Goal: Task Accomplishment & Management: Manage account settings

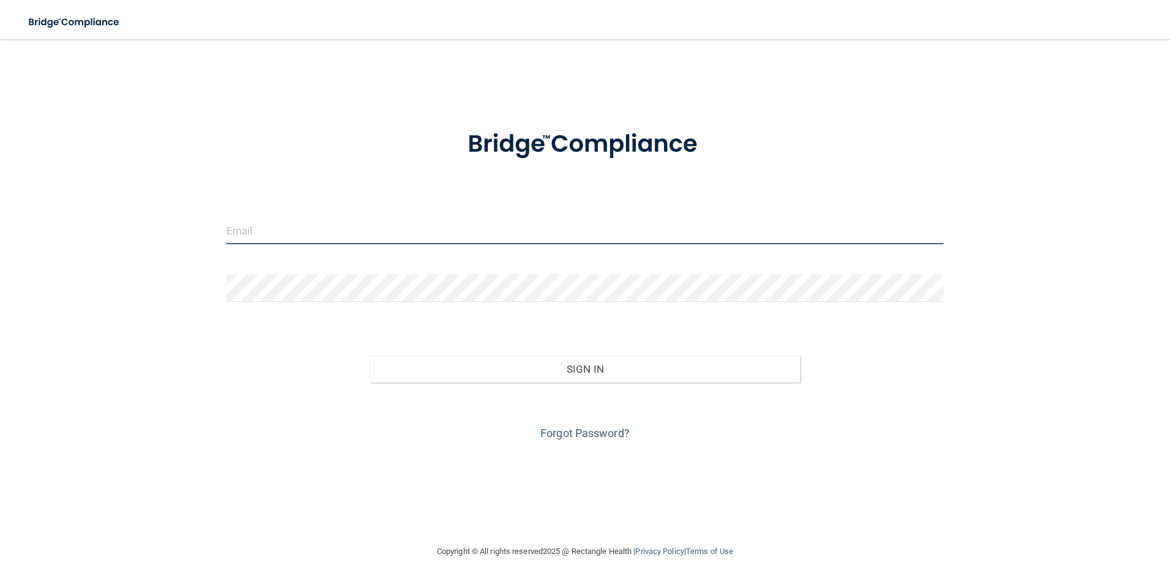
type input "[PERSON_NAME][EMAIL_ADDRESS][PERSON_NAME][DOMAIN_NAME]"
click at [393, 235] on input "[PERSON_NAME][EMAIL_ADDRESS][PERSON_NAME][DOMAIN_NAME]" at bounding box center [585, 231] width 718 height 28
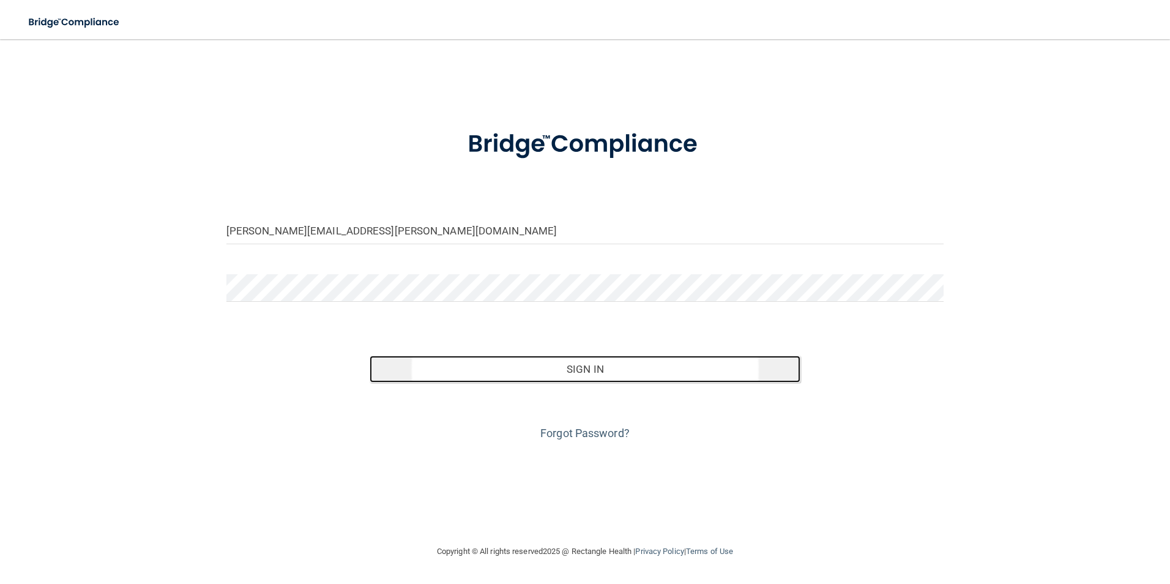
click at [627, 369] on button "Sign In" at bounding box center [585, 369] width 431 height 27
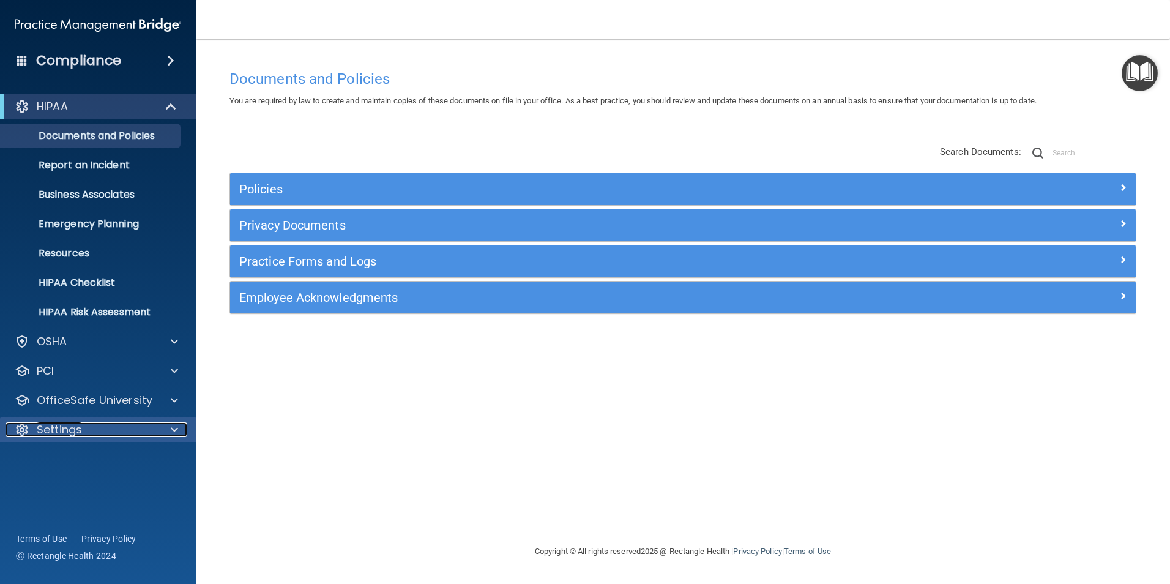
drag, startPoint x: 70, startPoint y: 424, endPoint x: 97, endPoint y: 425, distance: 26.9
click at [70, 423] on p "Settings" at bounding box center [59, 429] width 45 height 15
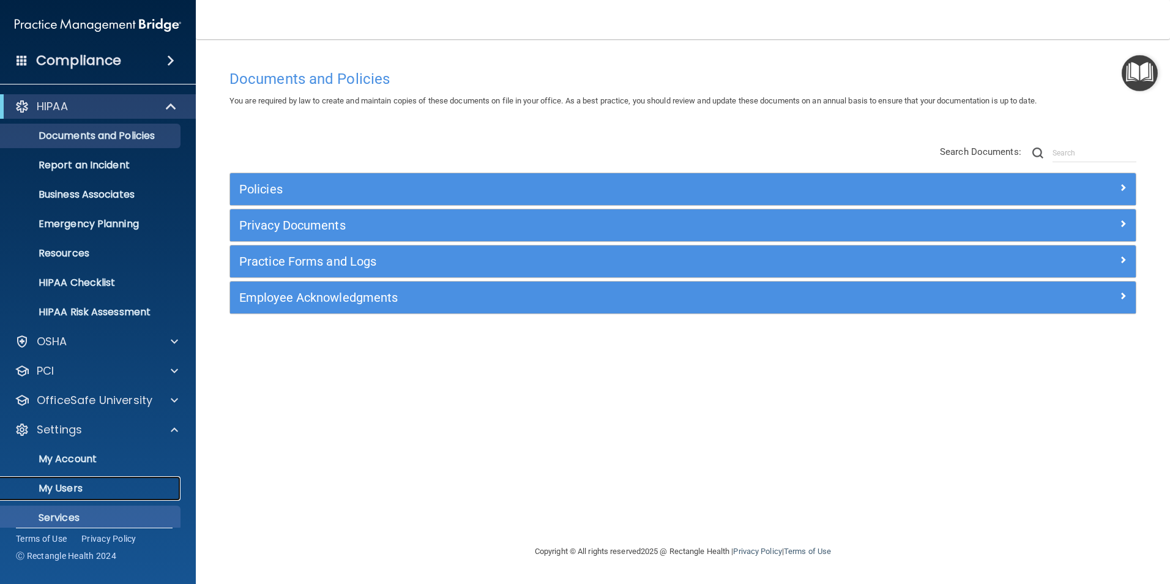
click at [76, 487] on p "My Users" at bounding box center [91, 488] width 167 height 12
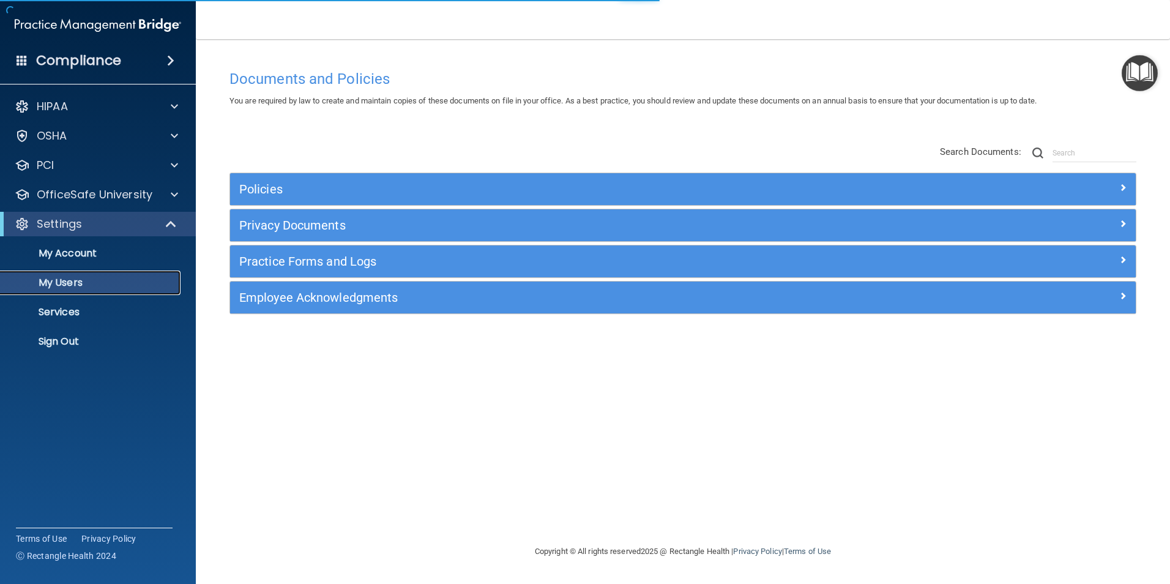
select select "20"
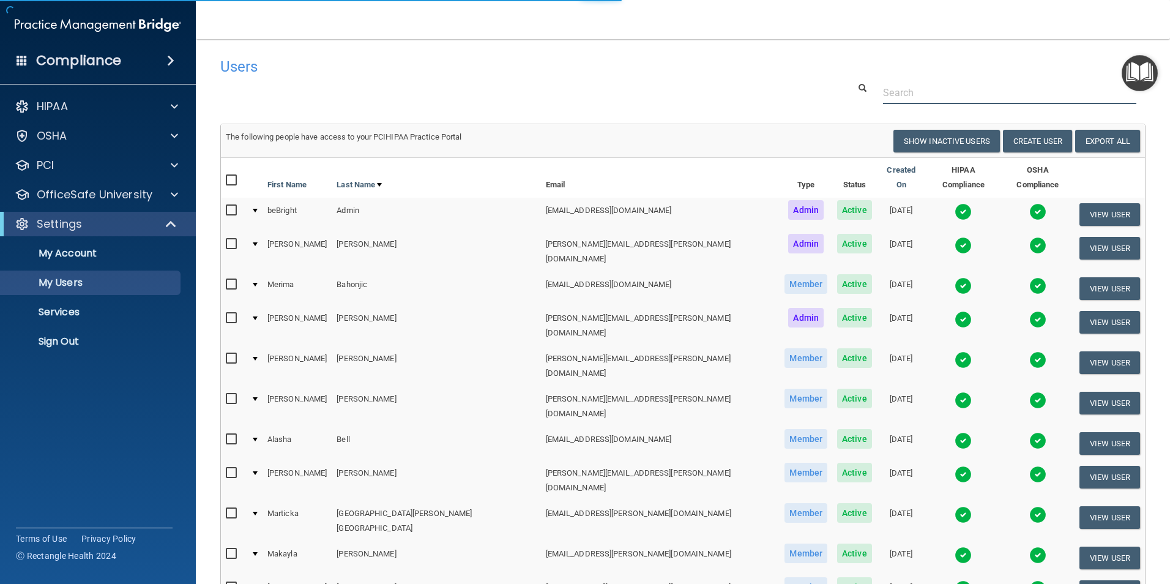
click at [910, 84] on input "text" at bounding box center [1009, 92] width 253 height 23
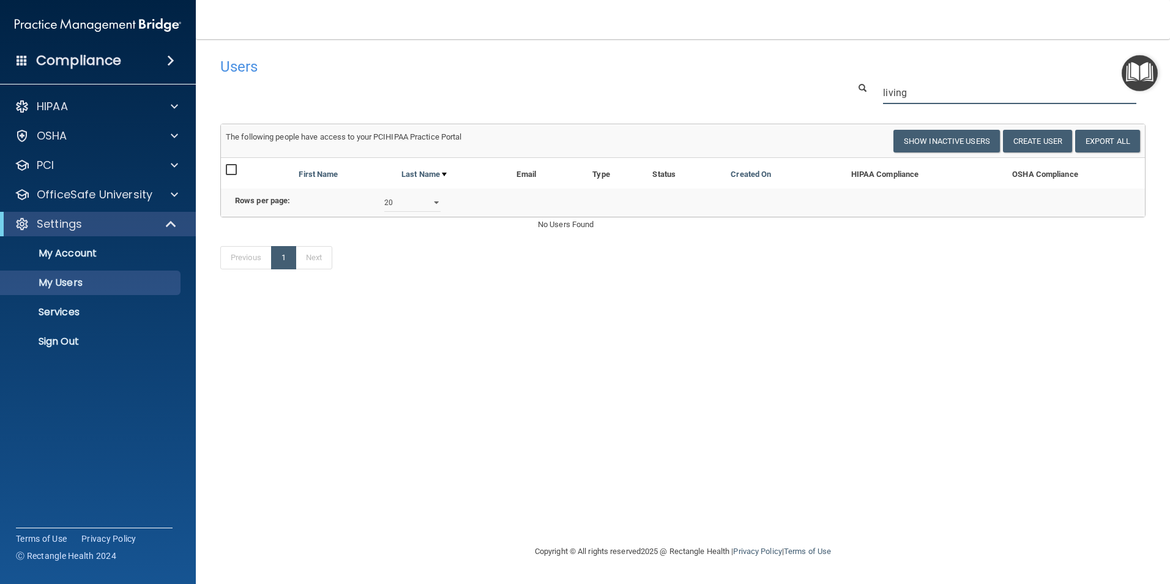
drag, startPoint x: 930, startPoint y: 91, endPoint x: 715, endPoint y: 81, distance: 215.6
click at [741, 88] on div "living" at bounding box center [683, 92] width 944 height 23
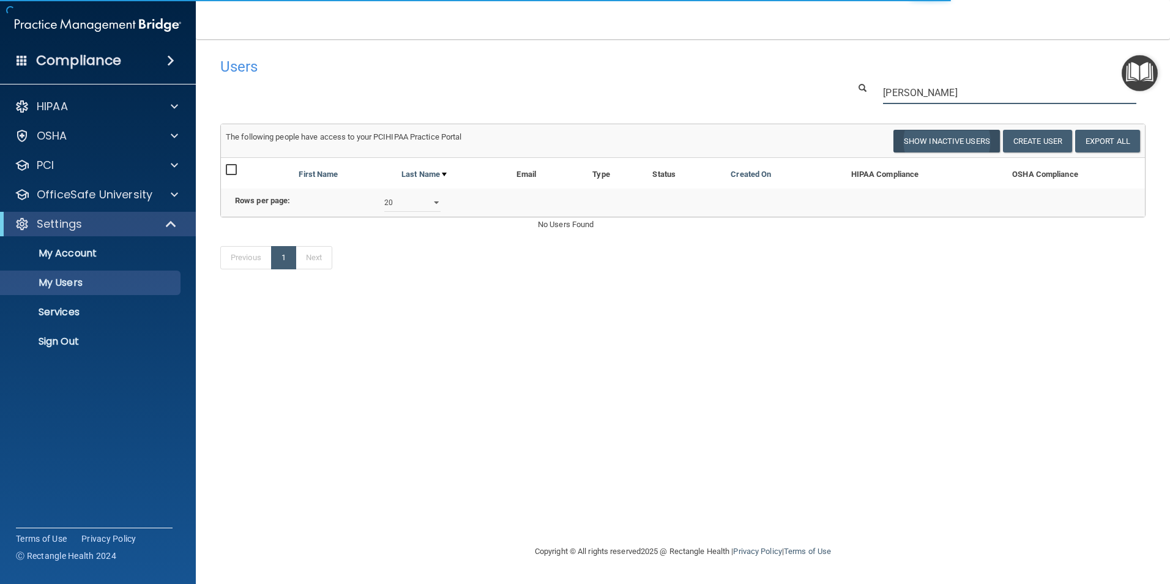
type input "[PERSON_NAME]"
click at [949, 144] on button "Show Inactive Users" at bounding box center [946, 141] width 106 height 23
select select "20"
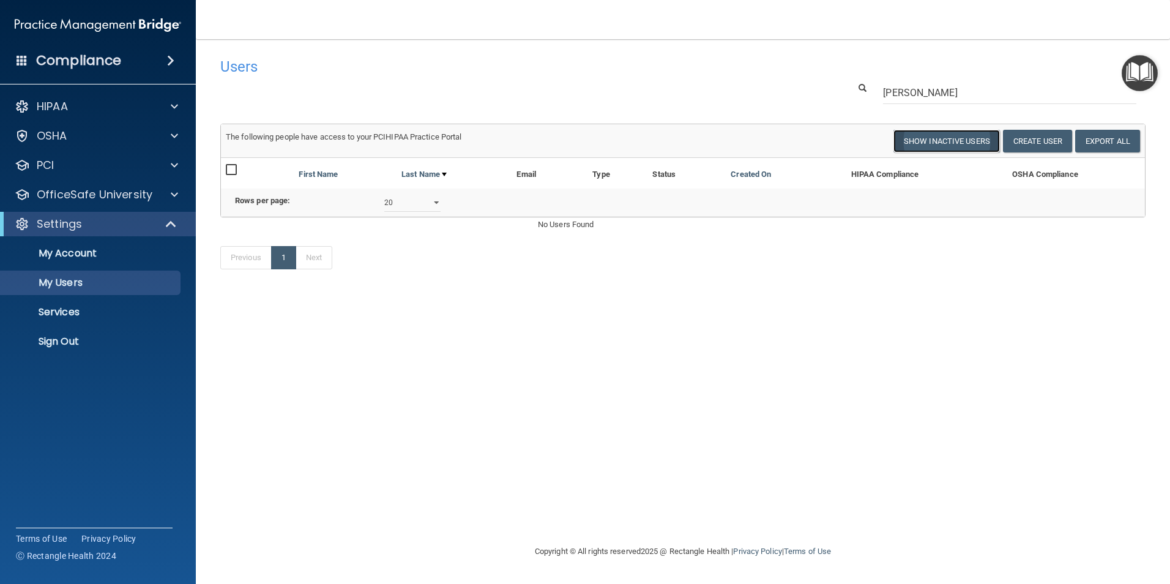
click at [926, 140] on button "Show Inactive Users" at bounding box center [946, 141] width 106 height 23
select select "20"
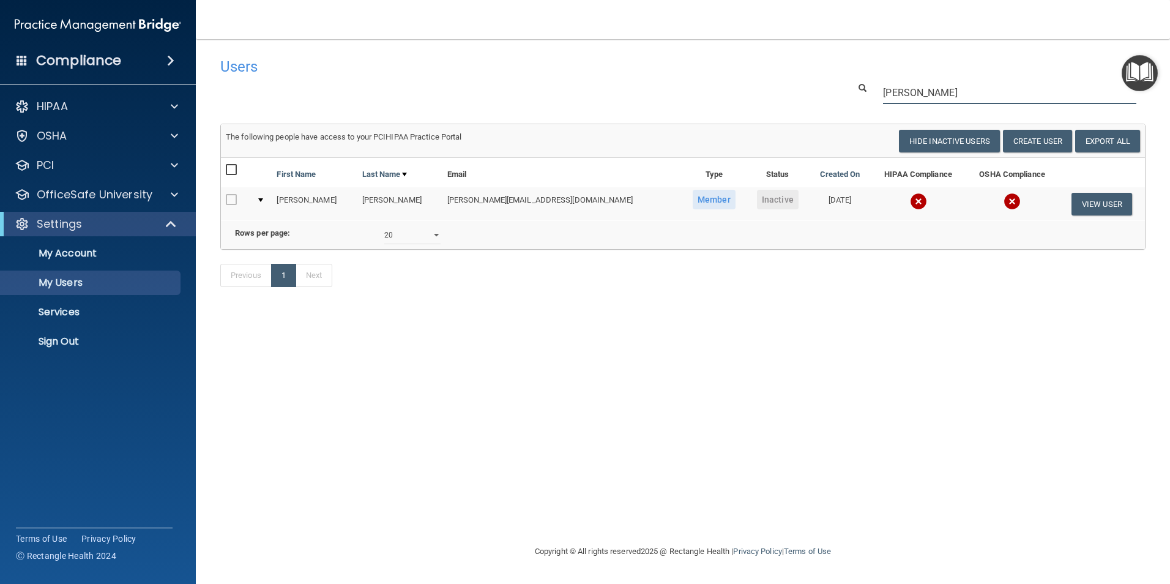
drag, startPoint x: 942, startPoint y: 93, endPoint x: 715, endPoint y: 92, distance: 226.4
click at [715, 92] on div "[PERSON_NAME]" at bounding box center [683, 92] width 944 height 23
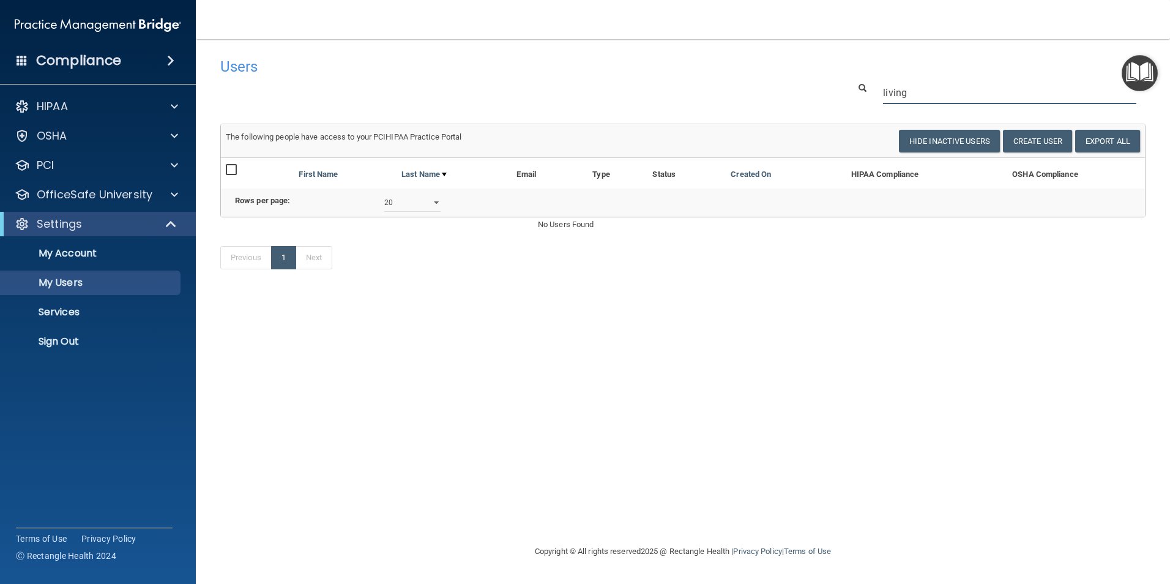
drag, startPoint x: 938, startPoint y: 92, endPoint x: 675, endPoint y: 72, distance: 263.9
click at [688, 79] on div "Users Success! New user created. × Error! The user couldn't be created. × Succe…" at bounding box center [682, 169] width 925 height 237
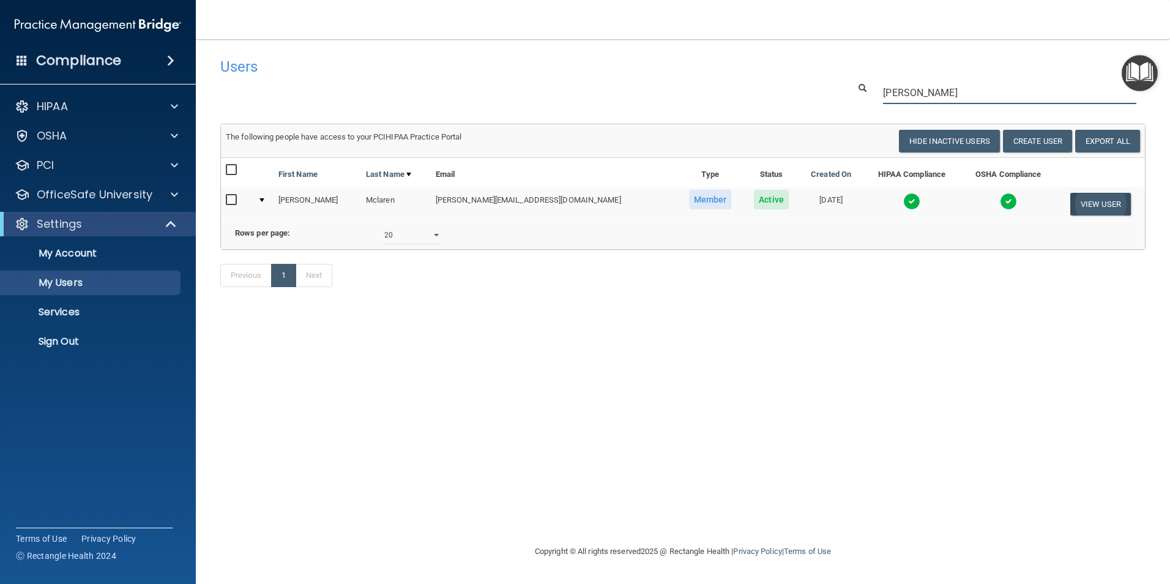
type input "[PERSON_NAME]"
click at [1089, 202] on button "View User" at bounding box center [1100, 204] width 61 height 23
